Goal: Task Accomplishment & Management: Complete application form

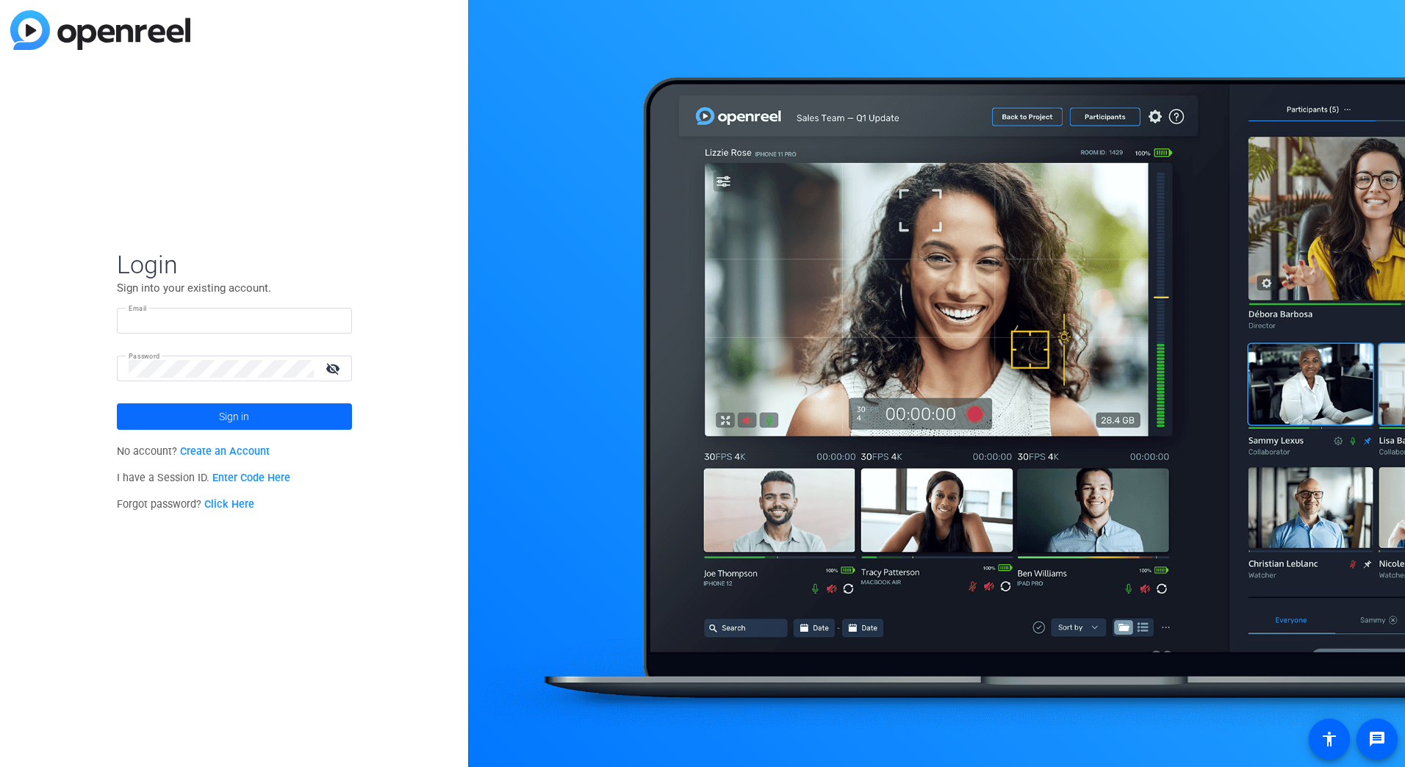
type input "[PERSON_NAME][EMAIL_ADDRESS][DOMAIN_NAME]"
click at [233, 434] on span "Sign in" at bounding box center [234, 416] width 30 height 37
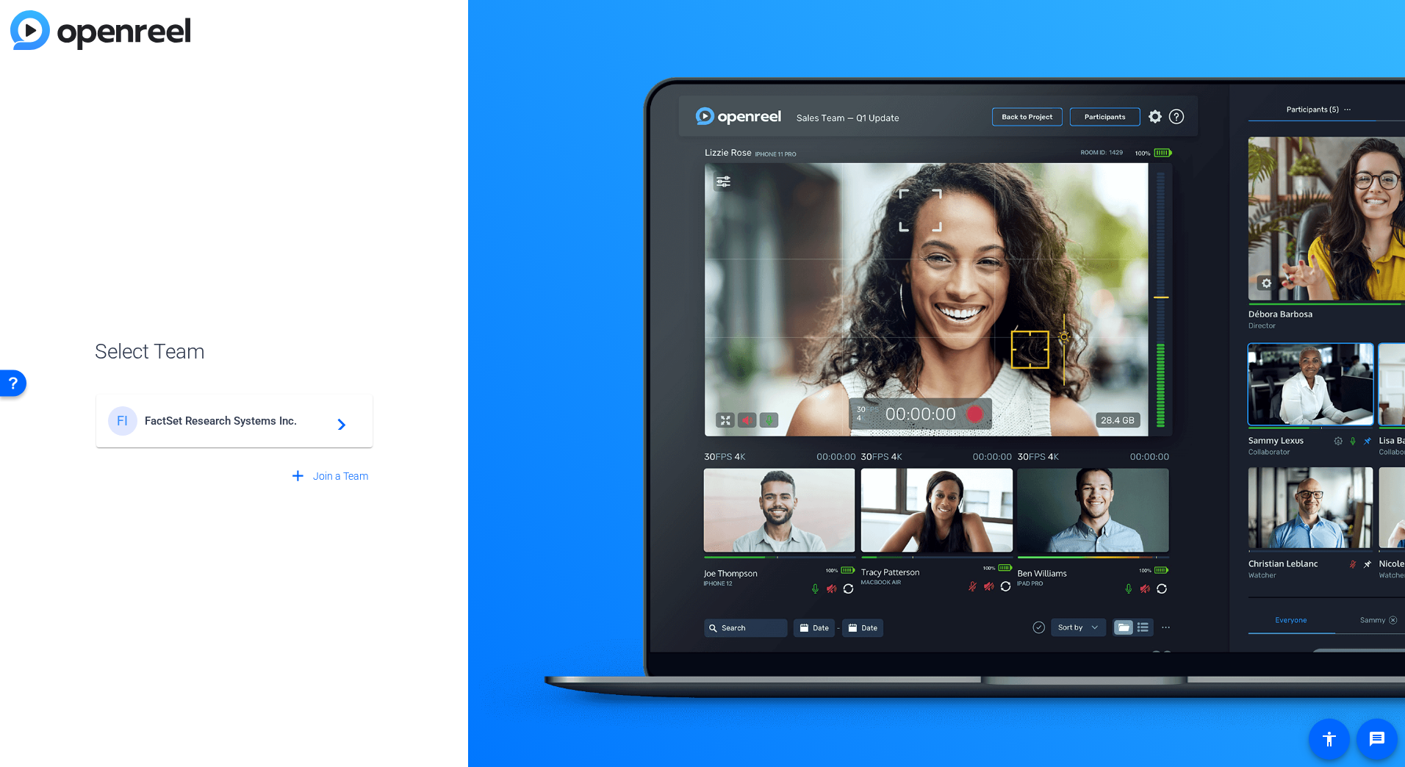
click at [233, 434] on div "FI FactSet Research Systems Inc. navigate_next" at bounding box center [234, 420] width 253 height 29
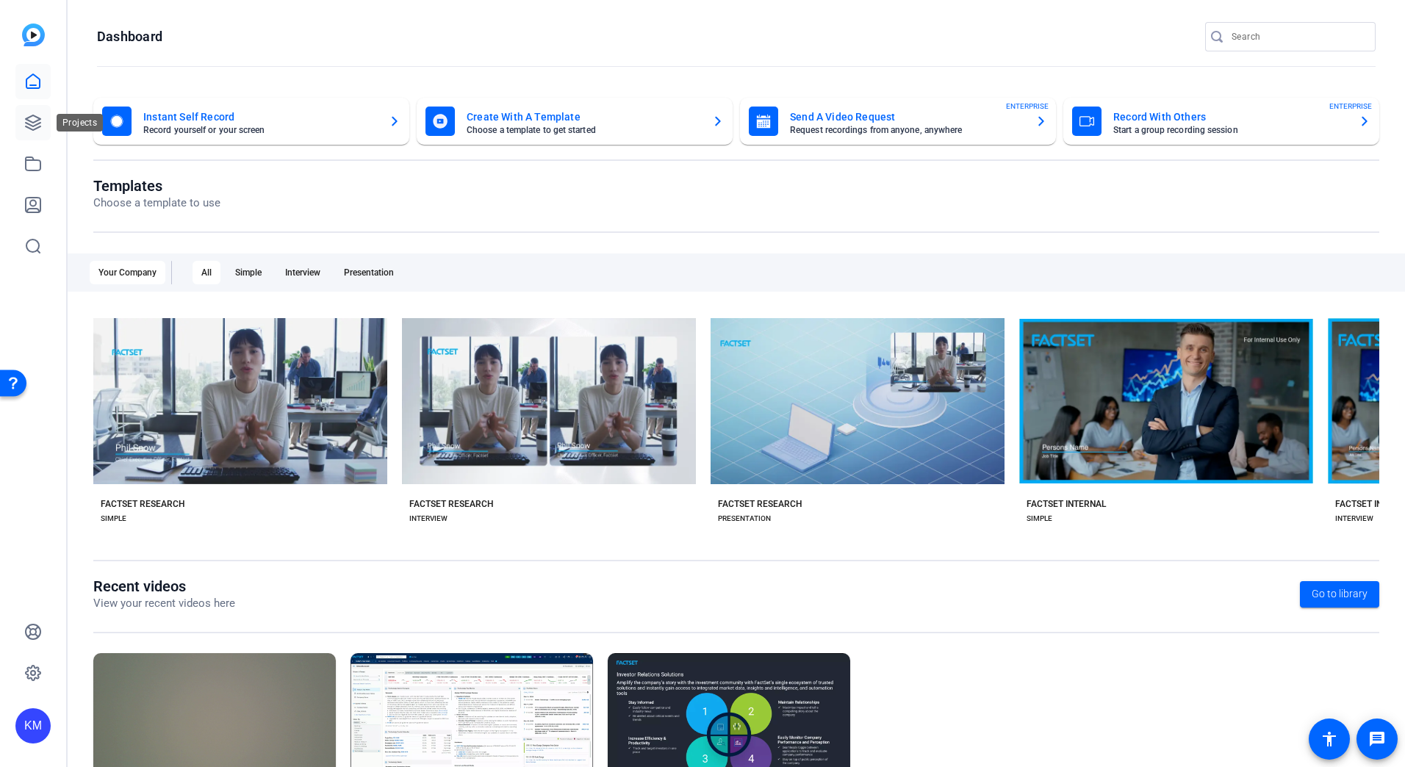
click at [33, 113] on link at bounding box center [32, 122] width 35 height 35
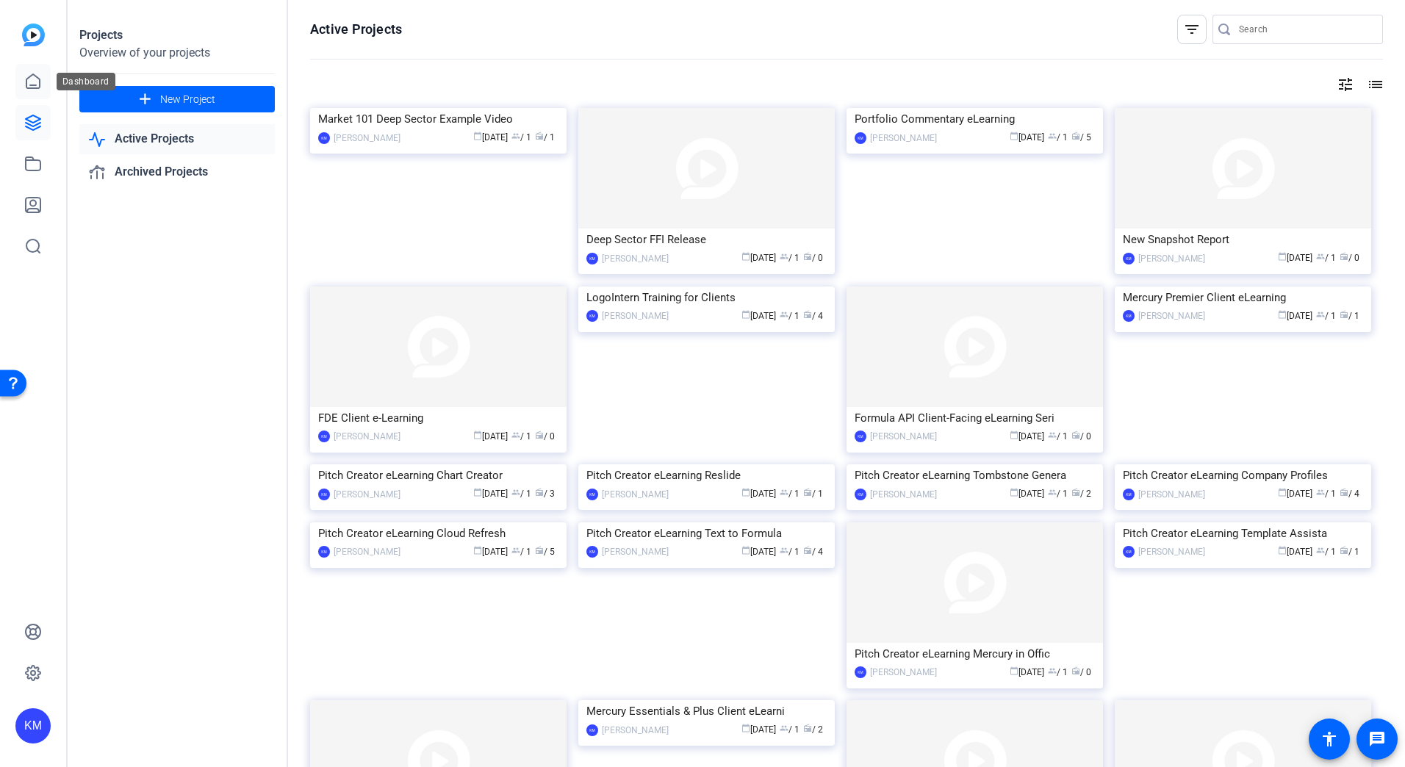
click at [35, 79] on icon at bounding box center [33, 82] width 18 height 18
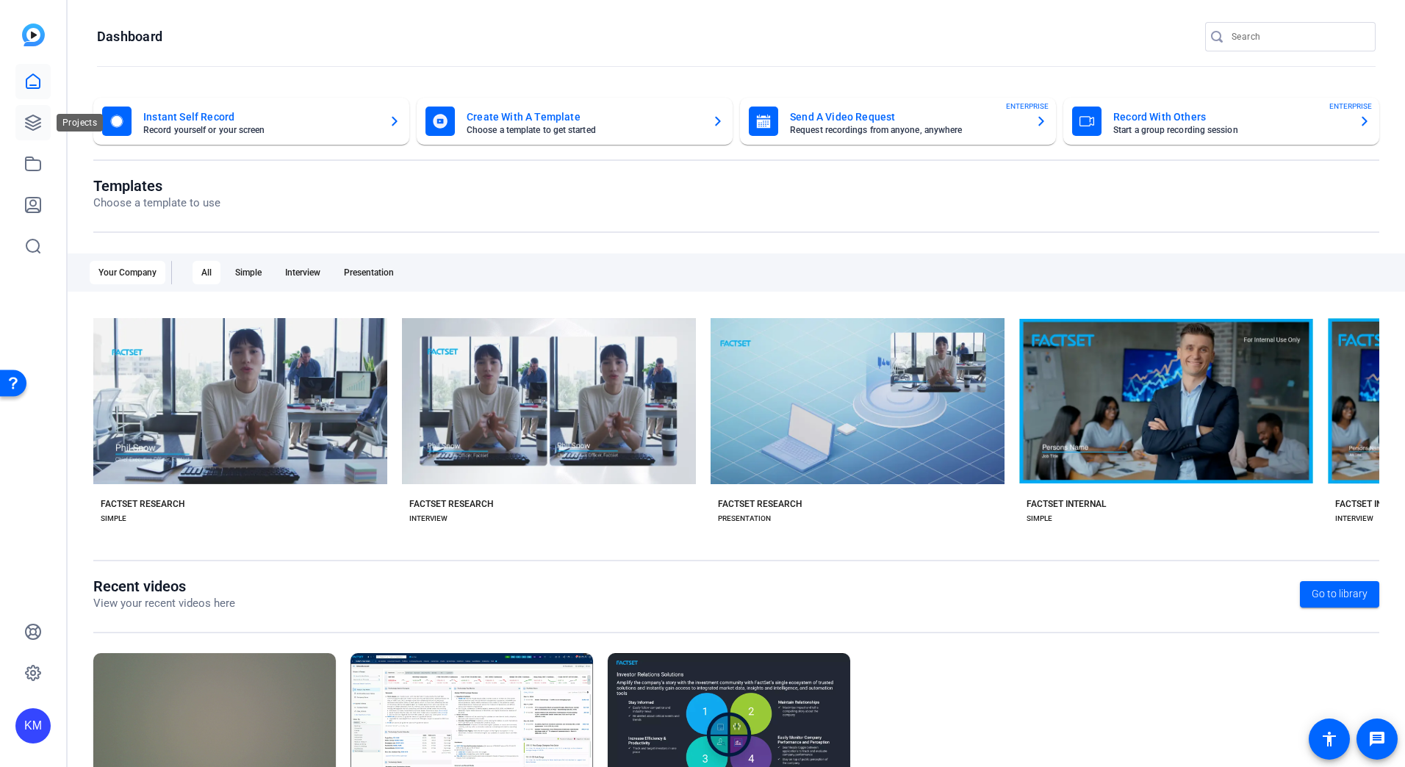
click at [41, 129] on icon at bounding box center [33, 123] width 18 height 18
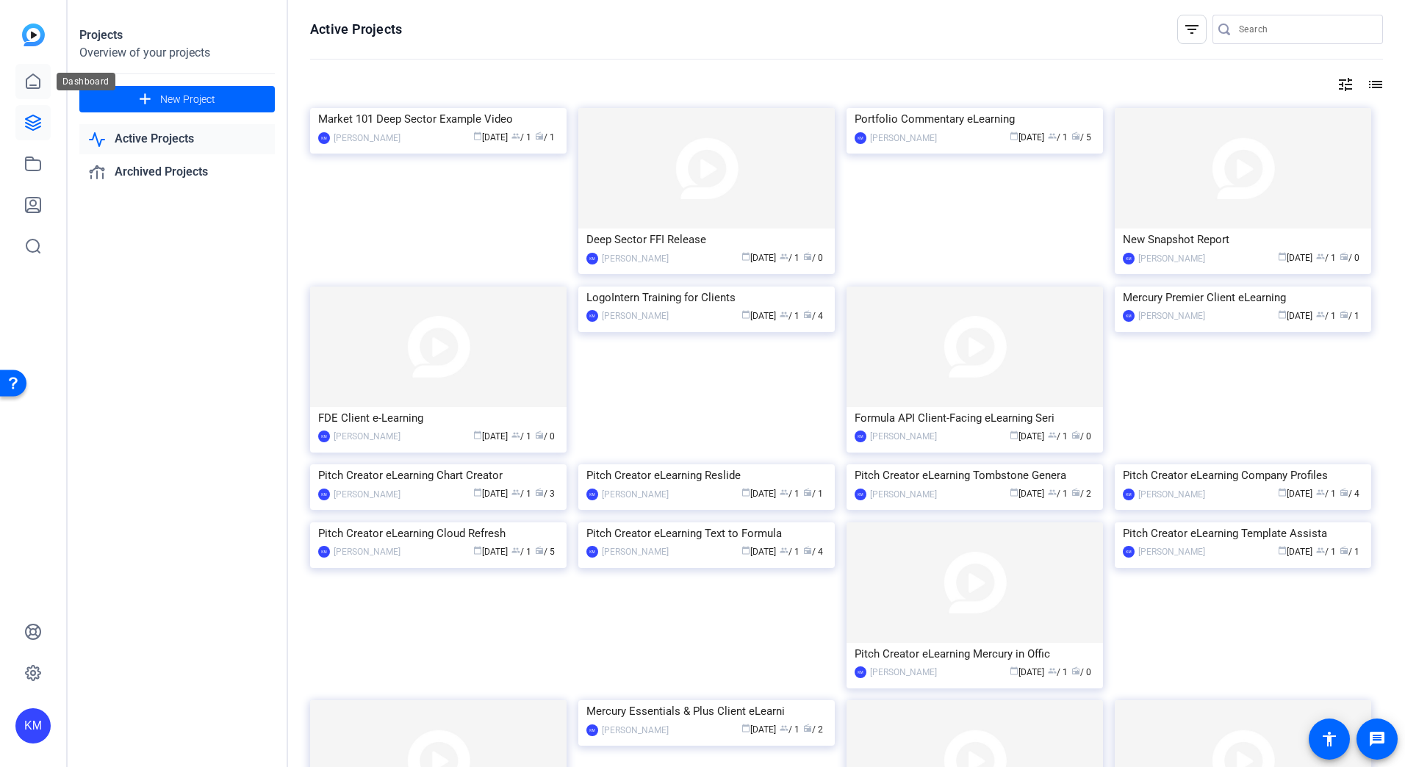
click at [42, 76] on link at bounding box center [32, 81] width 35 height 35
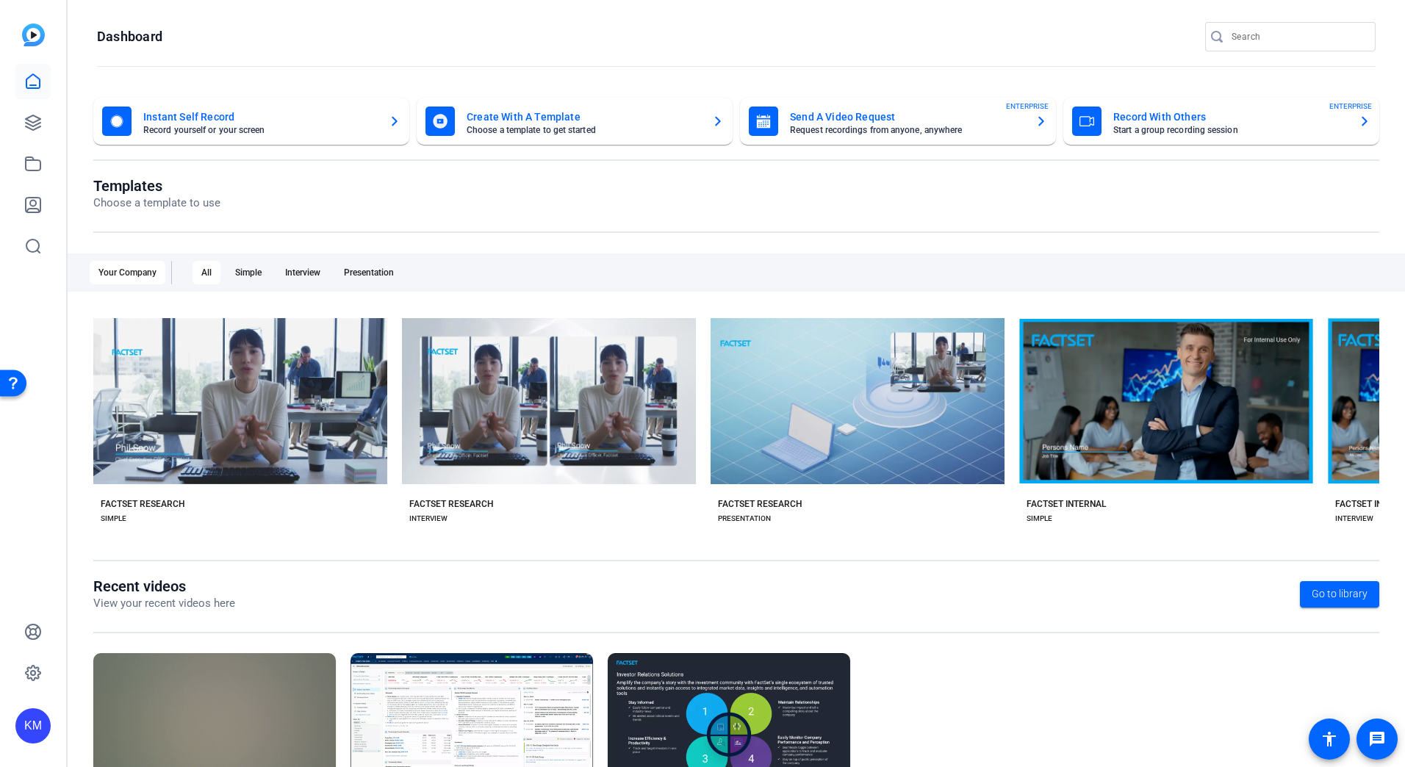
click at [944, 118] on mat-card-title "Send A Video Request" at bounding box center [907, 117] width 234 height 18
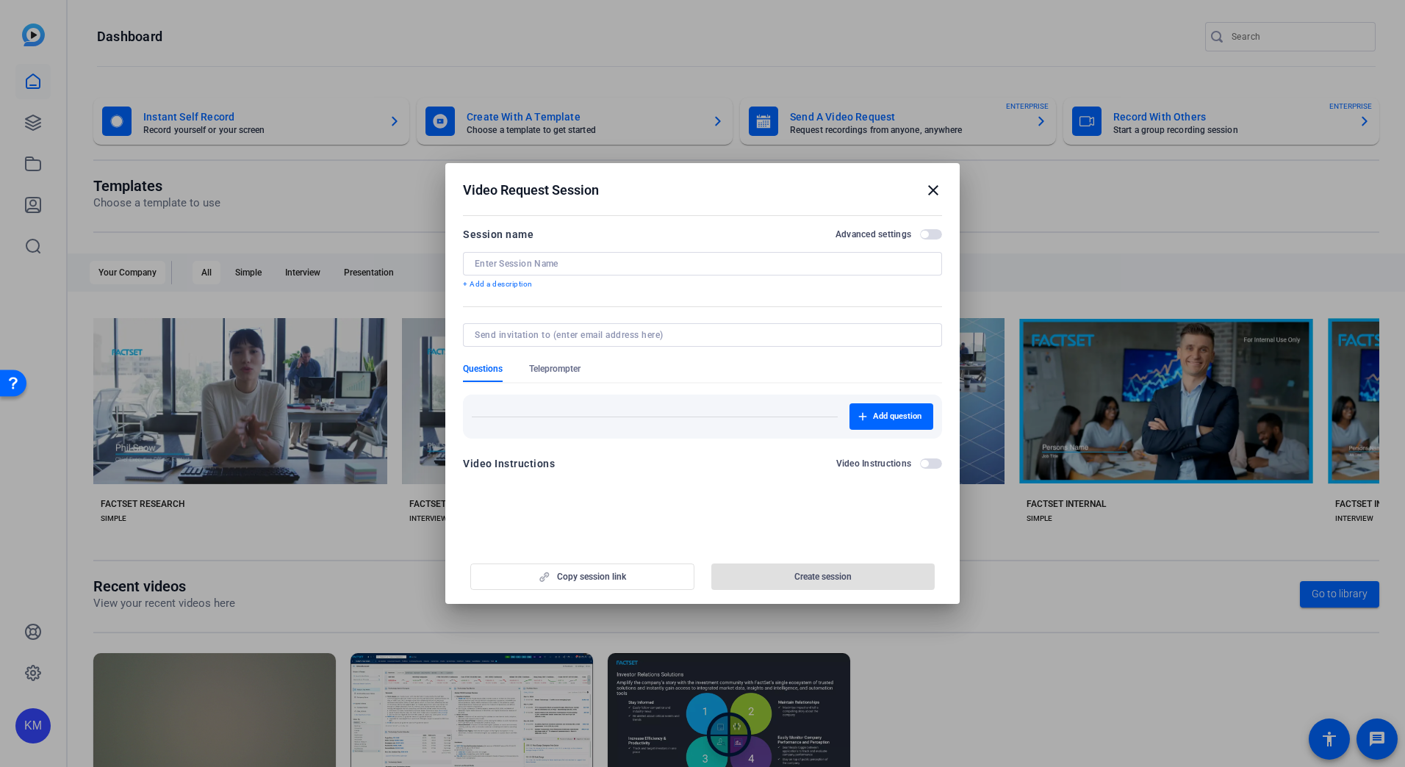
click at [513, 253] on div at bounding box center [702, 264] width 455 height 24
type input "FactSet 15 for"
click at [516, 284] on p "+ Add a description" at bounding box center [702, 284] width 479 height 12
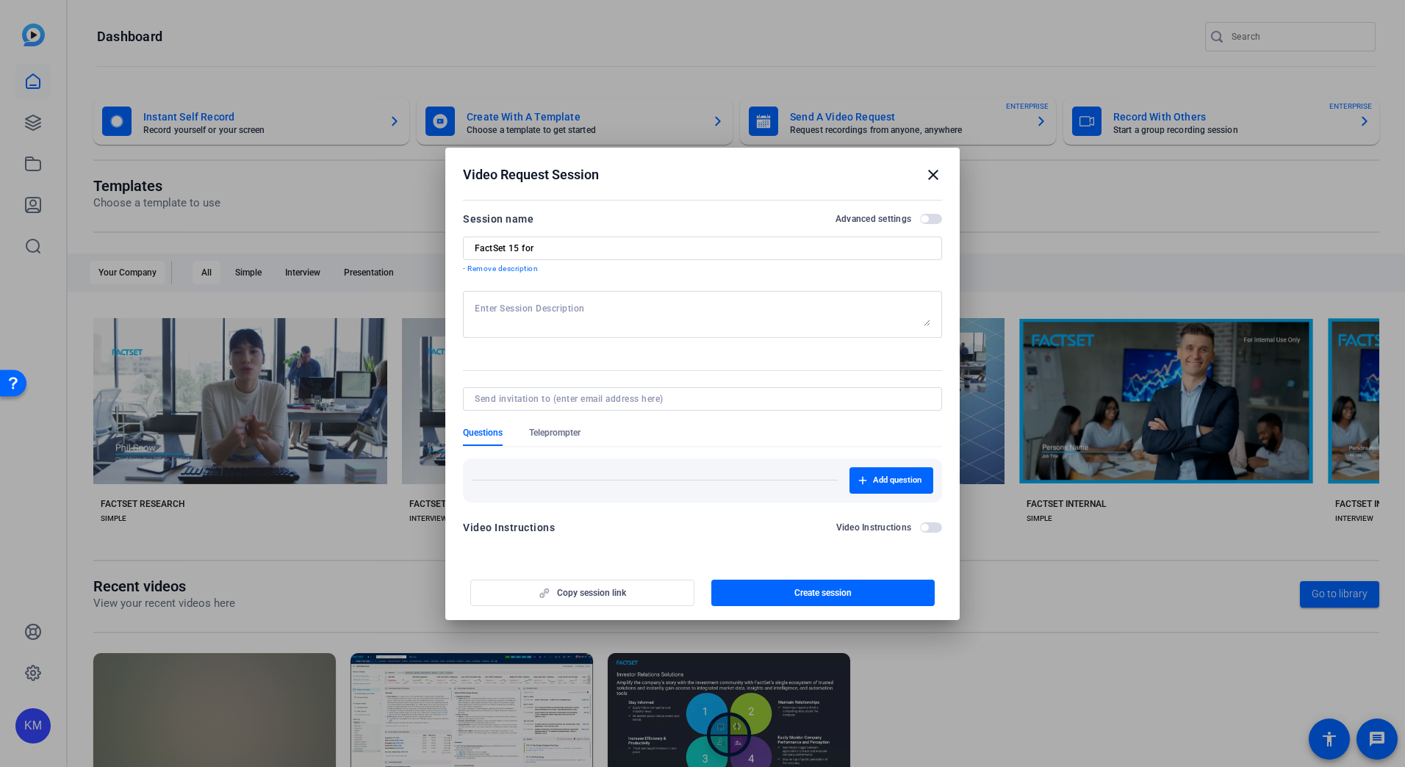
click at [512, 326] on div at bounding box center [702, 314] width 455 height 47
paste textarea "RPD:155141716"
type textarea "RPD:155141716"
click at [564, 253] on input "FactSet 15 for" at bounding box center [702, 248] width 455 height 12
drag, startPoint x: 560, startPoint y: 250, endPoint x: 548, endPoint y: 242, distance: 14.5
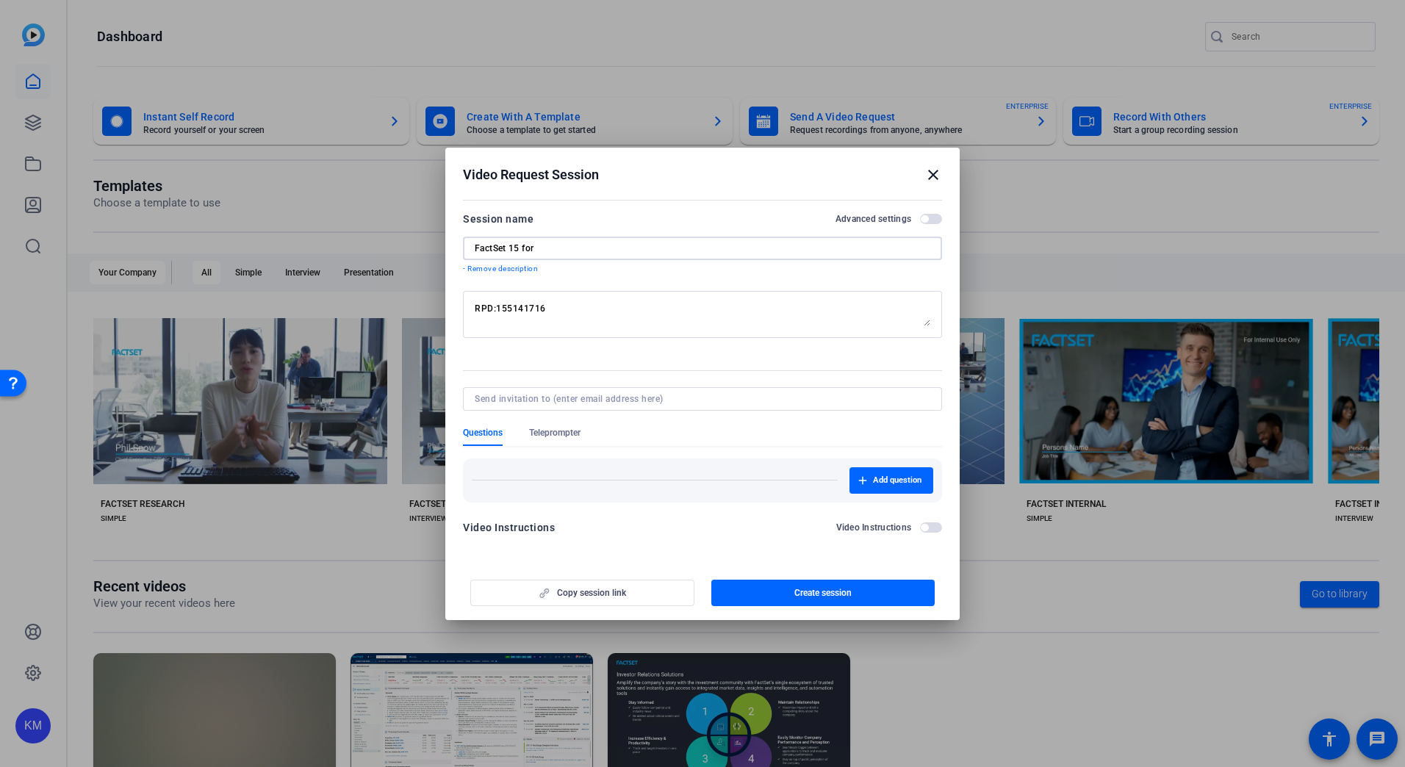
click at [548, 242] on input "FactSet 15 for" at bounding box center [702, 248] width 455 height 12
paste input "Deutsche Bank"
type input "FactSet 15 for Deutsche Bank"
click at [562, 404] on input at bounding box center [700, 399] width 450 height 12
click at [538, 396] on input at bounding box center [700, 399] width 450 height 12
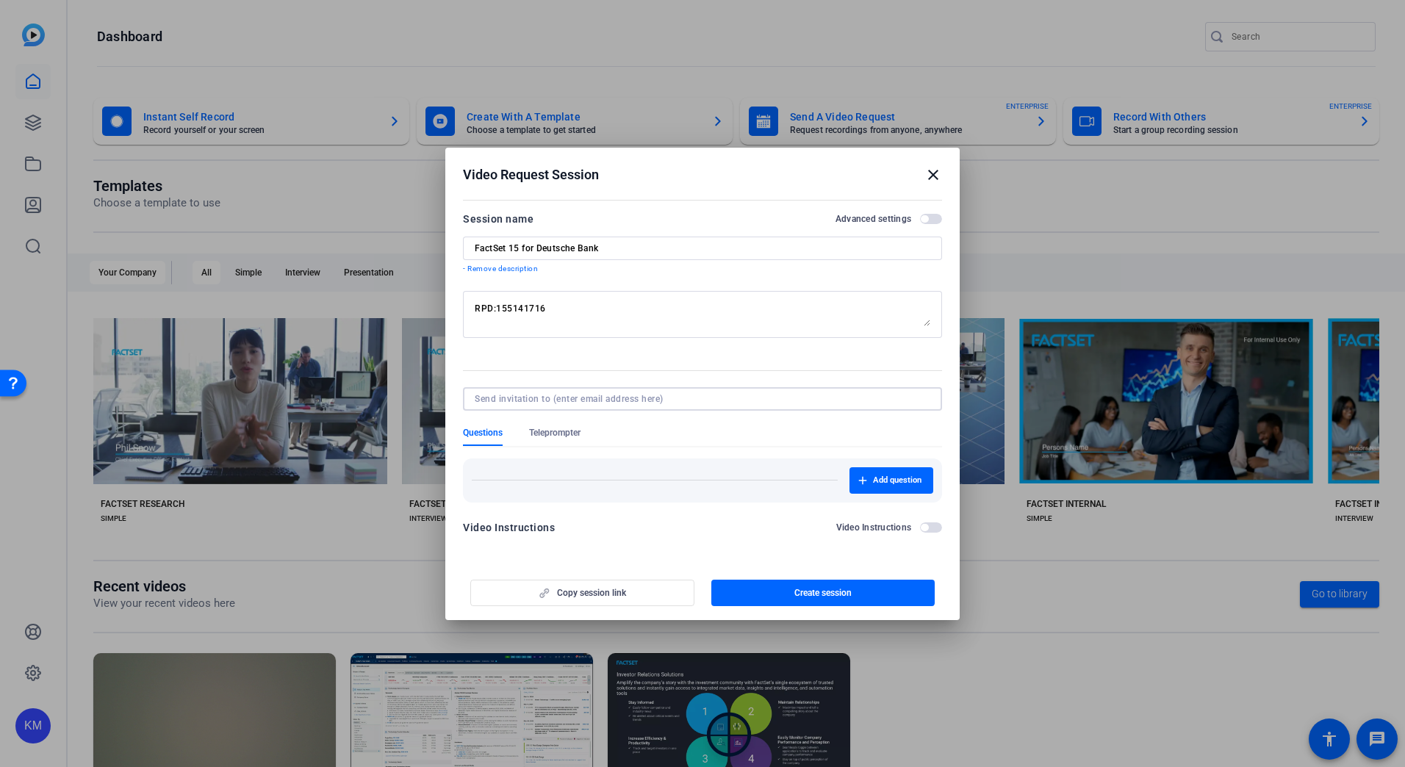
paste input "[PERSON_NAME][EMAIL_ADDRESS][PERSON_NAME][DOMAIN_NAME]"
type input "[PERSON_NAME][EMAIL_ADDRESS][PERSON_NAME][DOMAIN_NAME]"
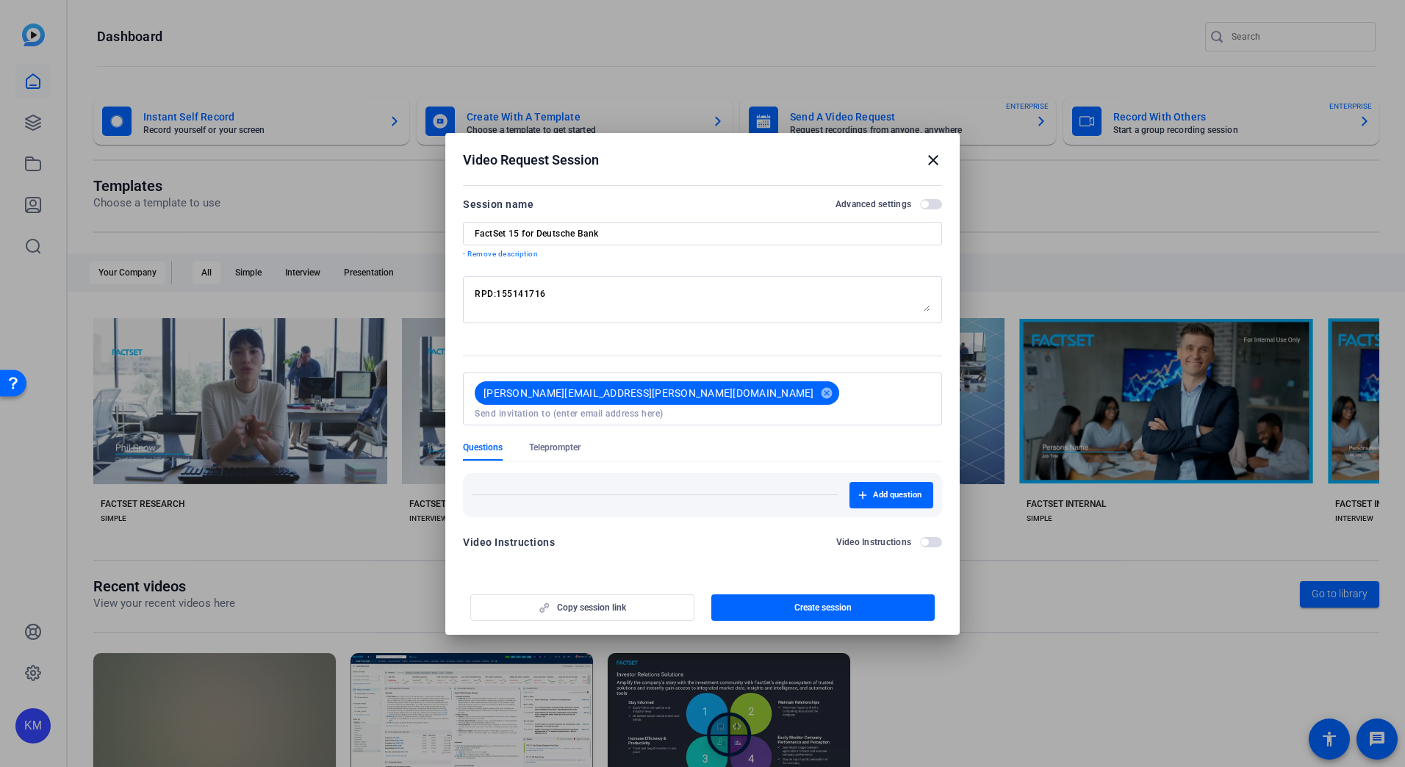
click at [735, 425] on div at bounding box center [702, 433] width 479 height 16
click at [834, 603] on span "Create session" at bounding box center [822, 608] width 57 height 12
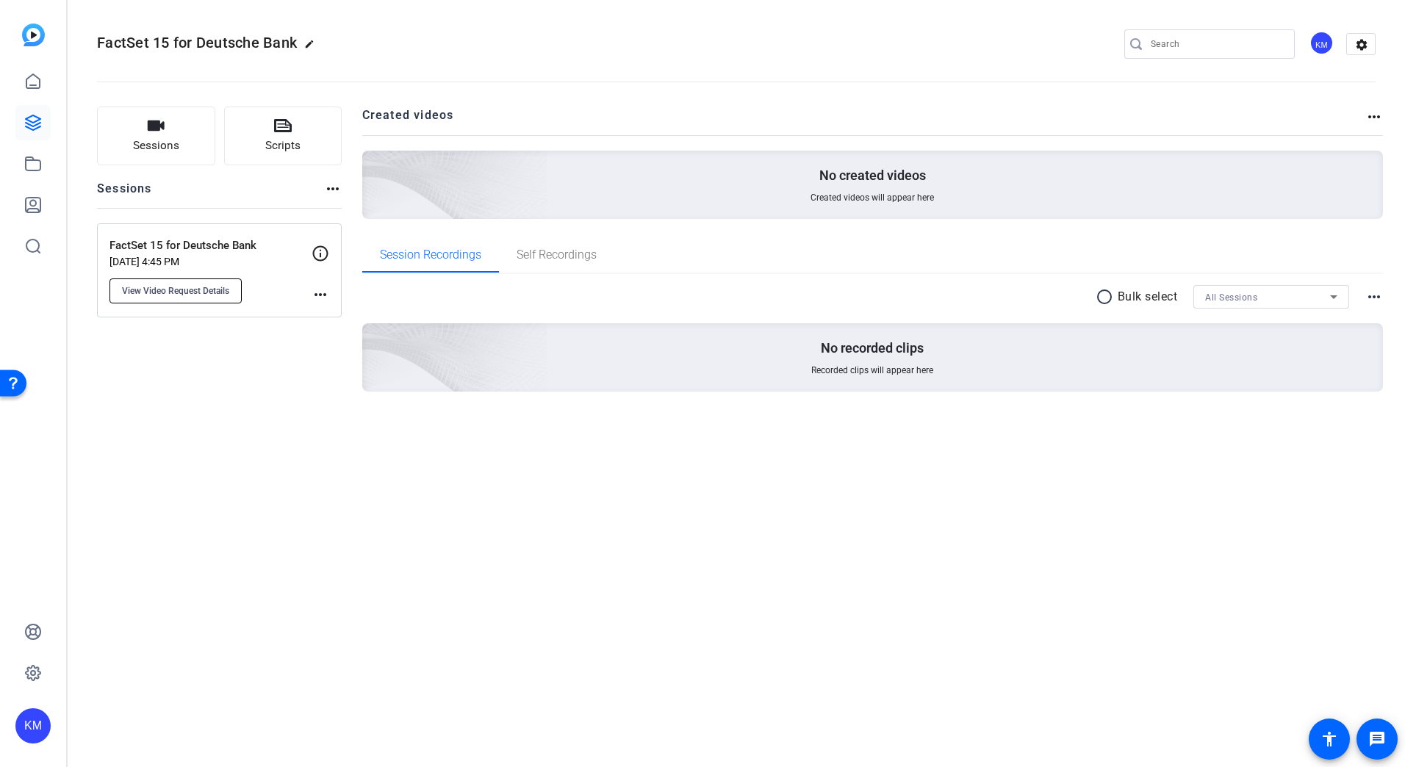
click at [234, 298] on button "View Video Request Details" at bounding box center [175, 290] width 132 height 25
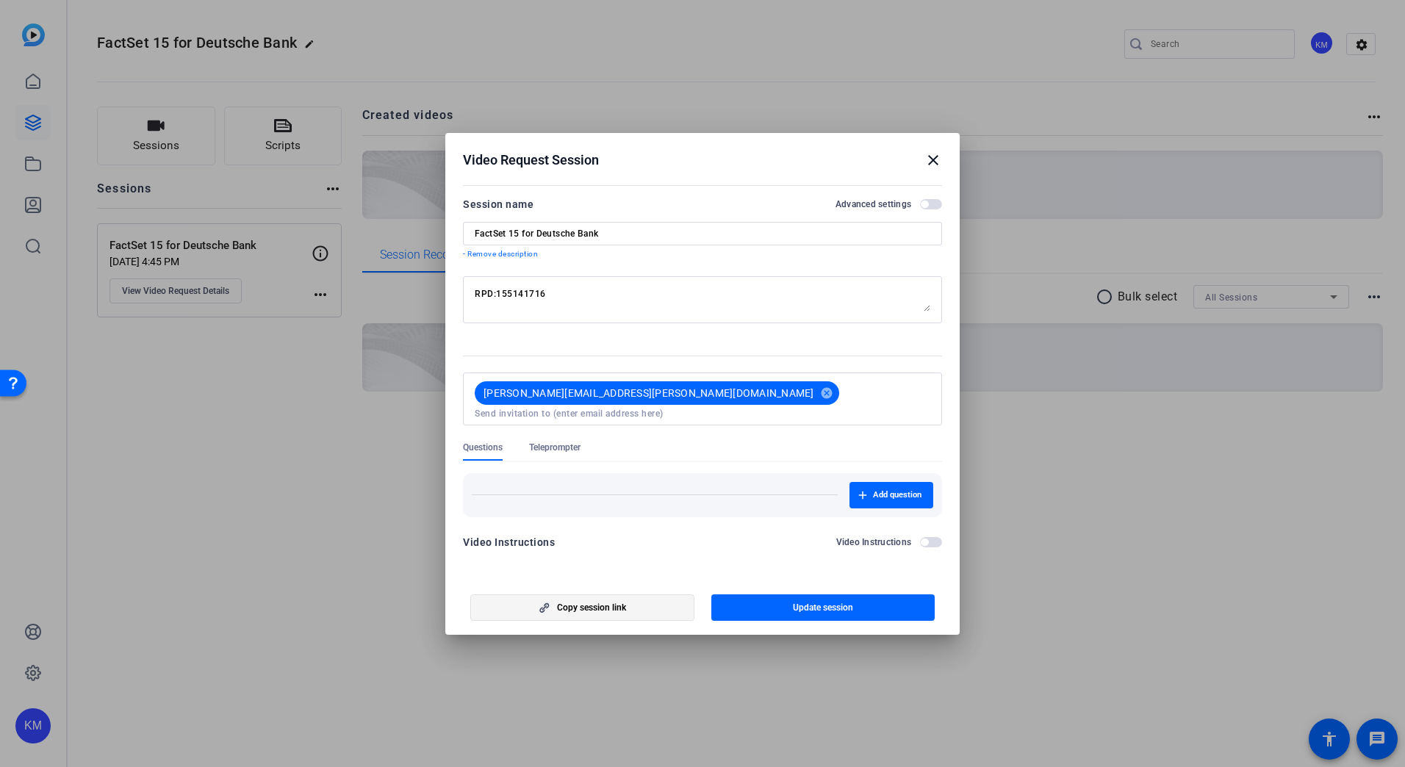
click at [603, 606] on span "Copy session link" at bounding box center [591, 608] width 69 height 12
